Goal: Information Seeking & Learning: Learn about a topic

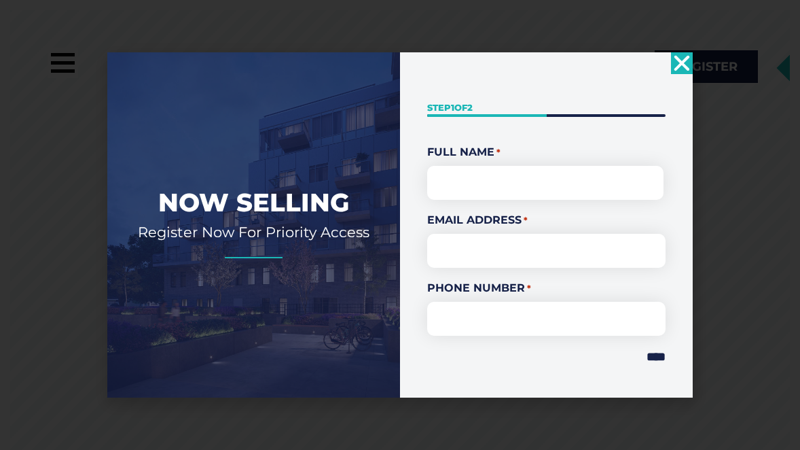
click at [686, 66] on use "Close" at bounding box center [683, 64] width 16 height 16
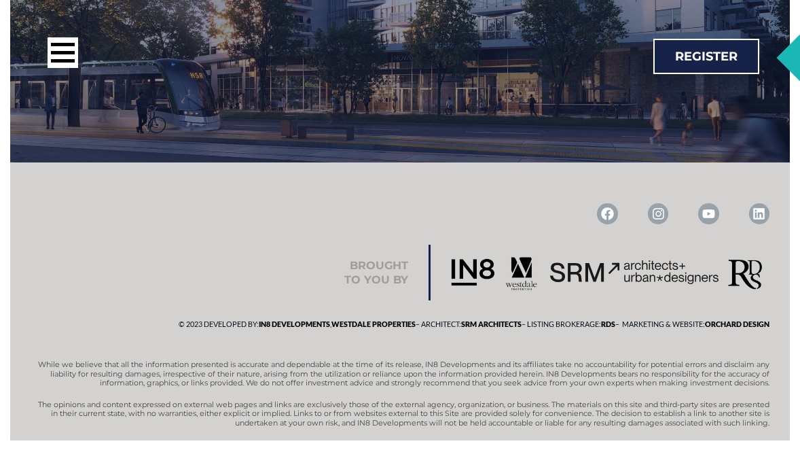
scroll to position [2157, 0]
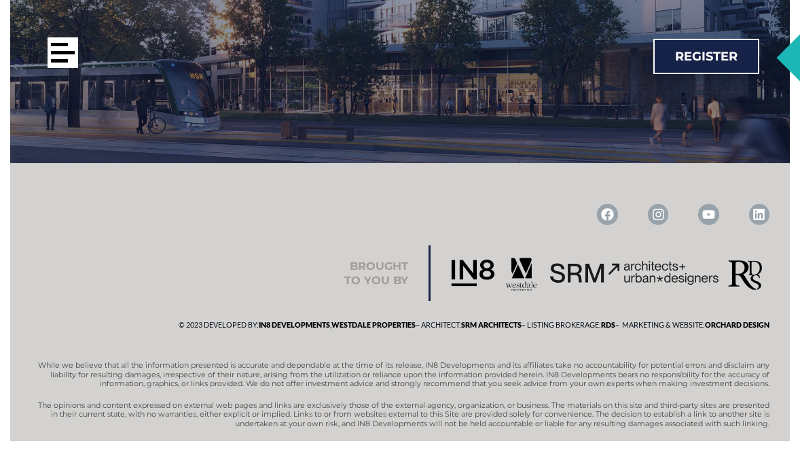
click at [68, 38] on div at bounding box center [63, 52] width 31 height 31
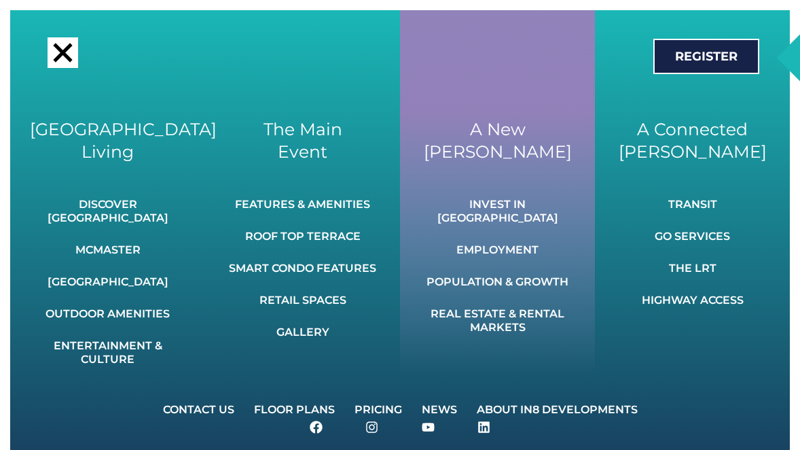
scroll to position [2138, 0]
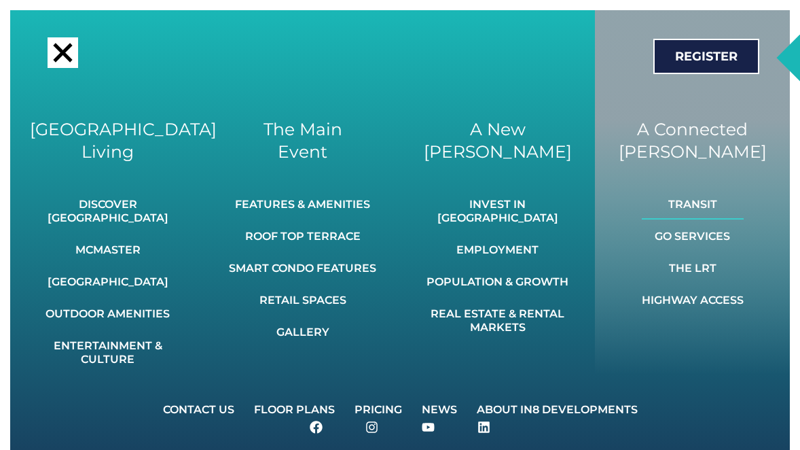
click at [692, 197] on link "Transit" at bounding box center [693, 205] width 102 height 30
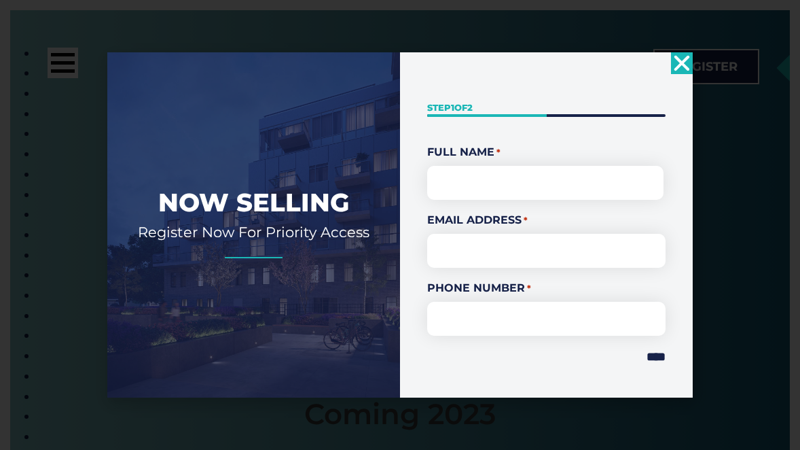
click at [681, 63] on use "Close" at bounding box center [683, 64] width 16 height 16
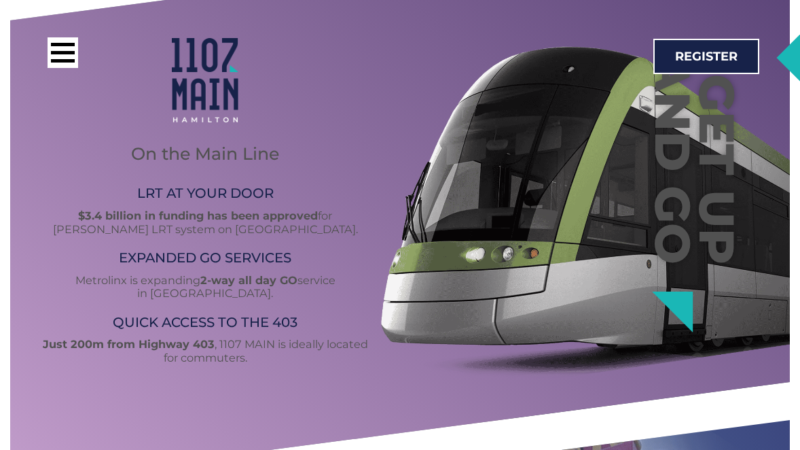
scroll to position [1253, 0]
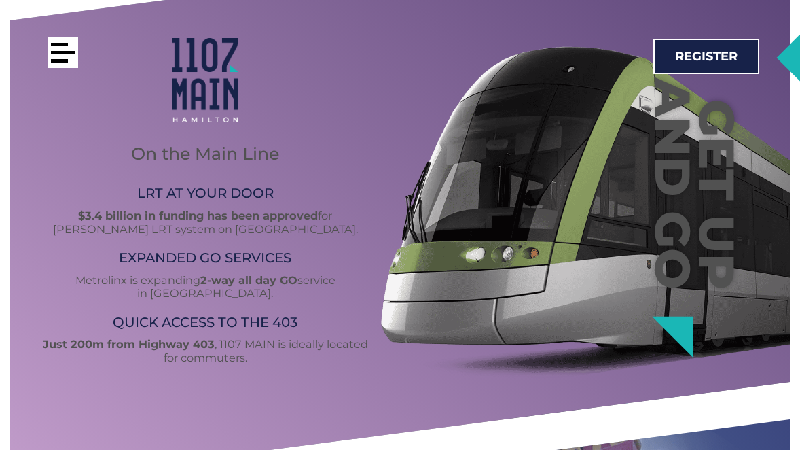
click at [63, 58] on div at bounding box center [63, 52] width 31 height 31
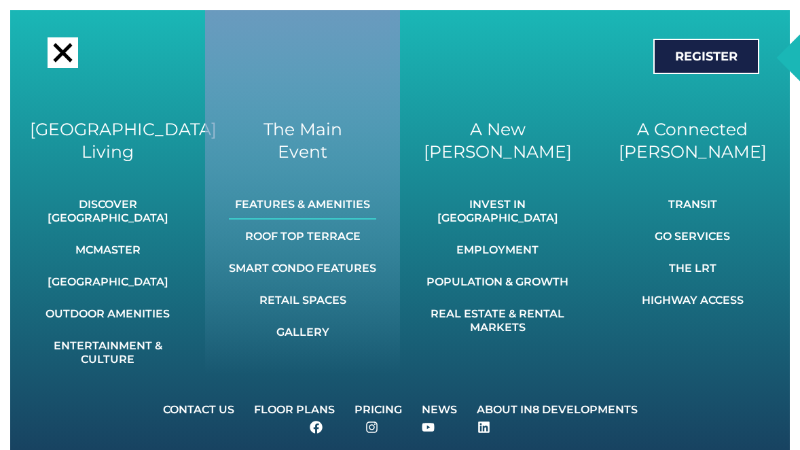
click at [338, 211] on link "Features & Amenities" at bounding box center [302, 205] width 147 height 30
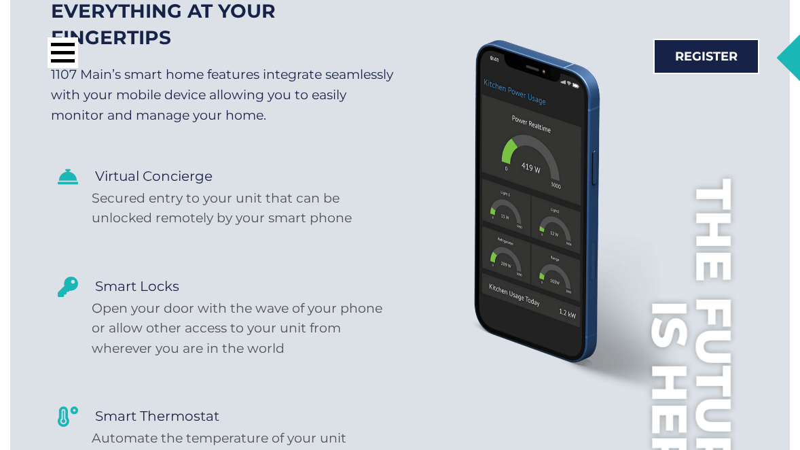
scroll to position [6158, 0]
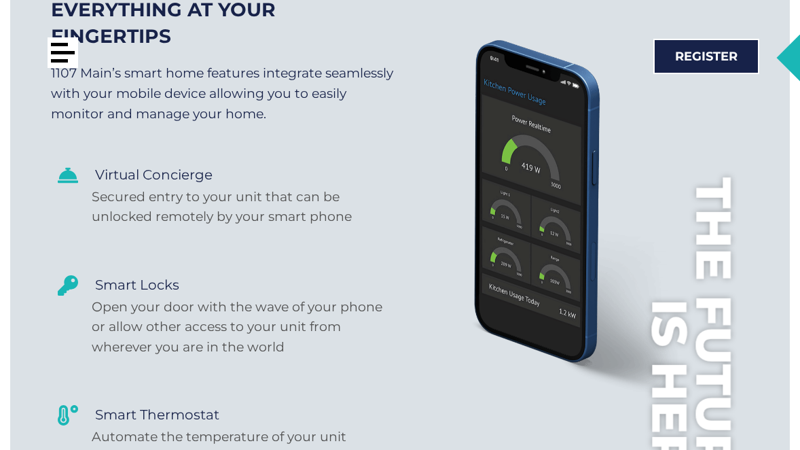
click at [66, 55] on div at bounding box center [63, 52] width 31 height 31
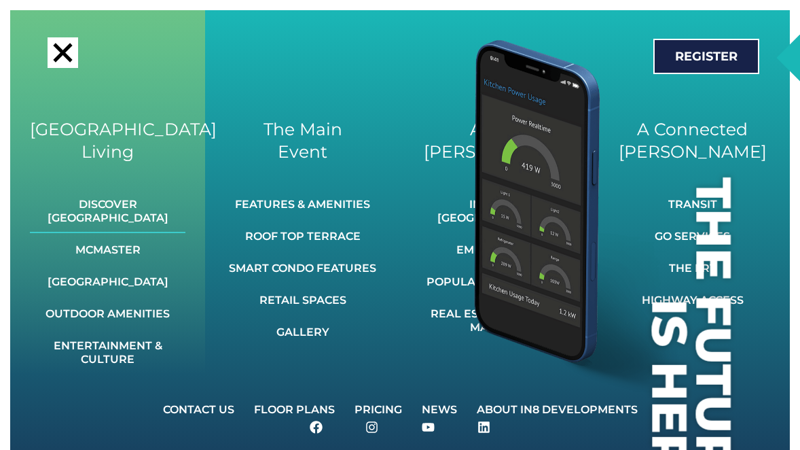
click at [86, 208] on link "Discover [GEOGRAPHIC_DATA]" at bounding box center [108, 211] width 156 height 43
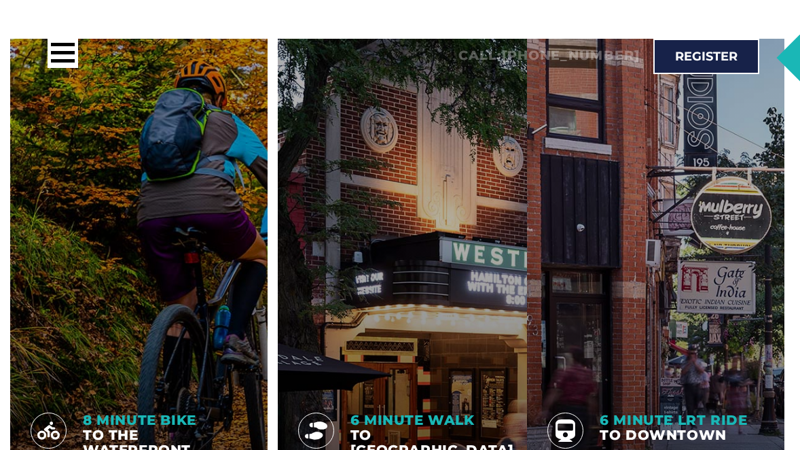
scroll to position [1579, 0]
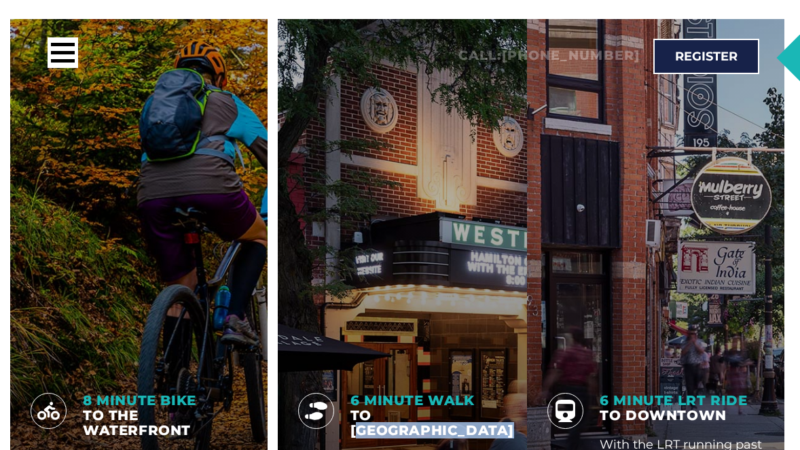
drag, startPoint x: 423, startPoint y: 367, endPoint x: 375, endPoint y: 347, distance: 51.7
click at [375, 393] on h4 "6 Minute Walk To Westdale Village" at bounding box center [433, 415] width 164 height 45
copy span "[GEOGRAPHIC_DATA]"
click at [494, 285] on div at bounding box center [406, 320] width 257 height 602
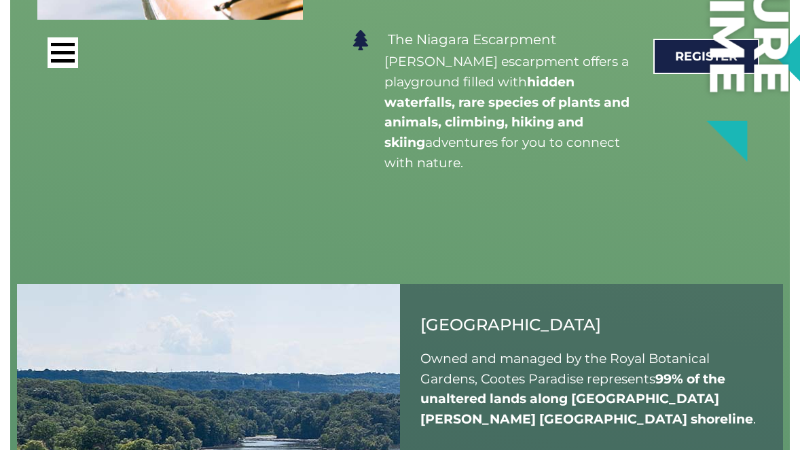
scroll to position [11726, 0]
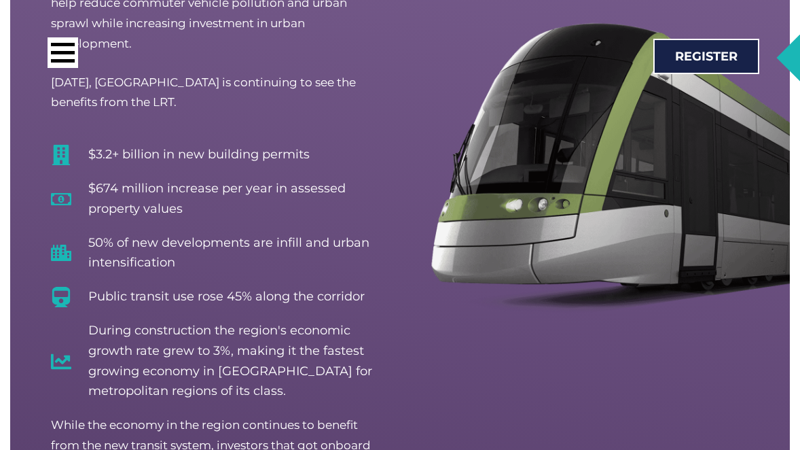
scroll to position [4675, 1]
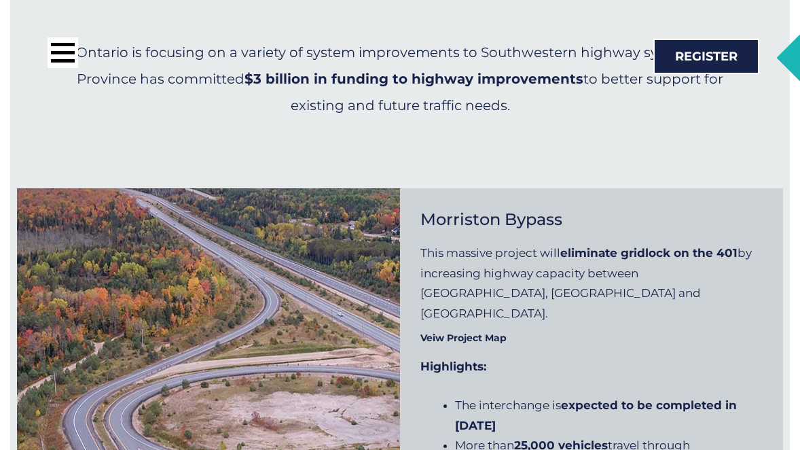
scroll to position [5953, 0]
